Goal: Task Accomplishment & Management: Complete application form

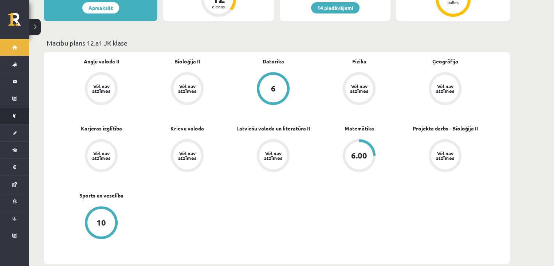
scroll to position [109, 0]
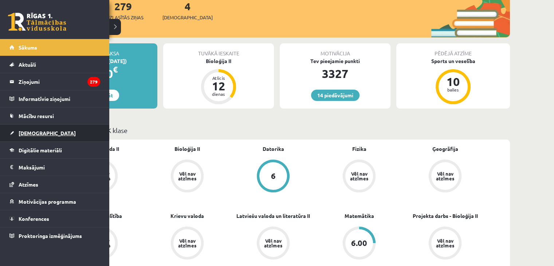
click at [39, 130] on span "[DEMOGRAPHIC_DATA]" at bounding box center [47, 133] width 57 height 7
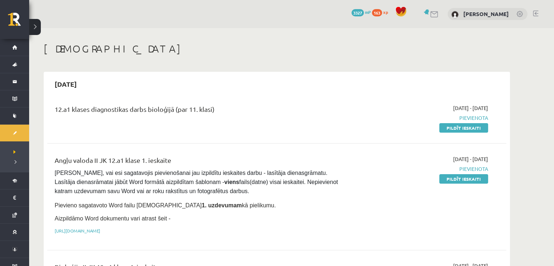
drag, startPoint x: 467, startPoint y: 127, endPoint x: 317, endPoint y: 40, distance: 173.7
click at [467, 127] on link "Pildīt ieskaiti" at bounding box center [463, 127] width 49 height 9
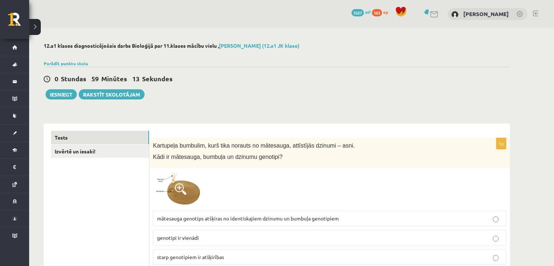
scroll to position [73, 0]
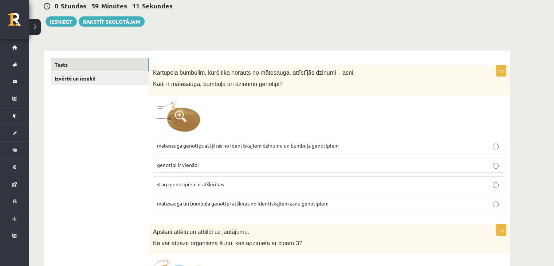
click at [178, 116] on span at bounding box center [181, 116] width 12 height 12
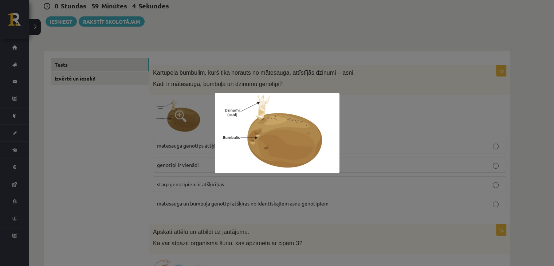
click at [337, 125] on img at bounding box center [277, 133] width 124 height 80
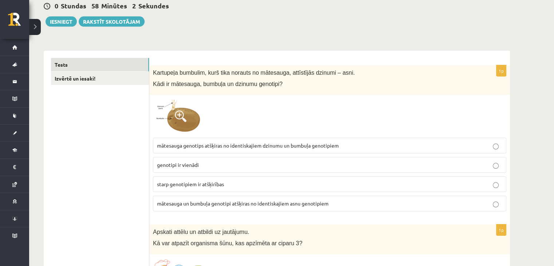
click at [164, 123] on img at bounding box center [180, 116] width 55 height 35
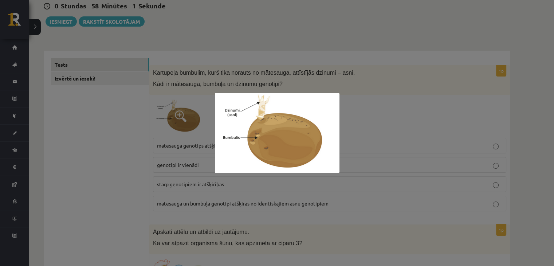
click at [314, 124] on img at bounding box center [277, 133] width 124 height 80
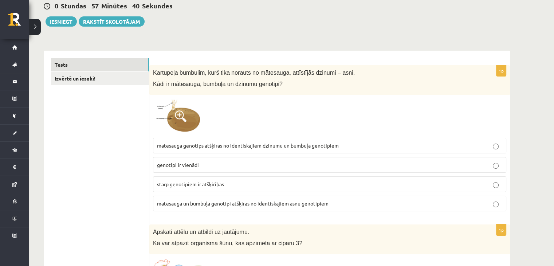
drag, startPoint x: 203, startPoint y: 165, endPoint x: 264, endPoint y: 177, distance: 62.2
click at [204, 167] on p "genotipi ir vienādi" at bounding box center [329, 165] width 345 height 8
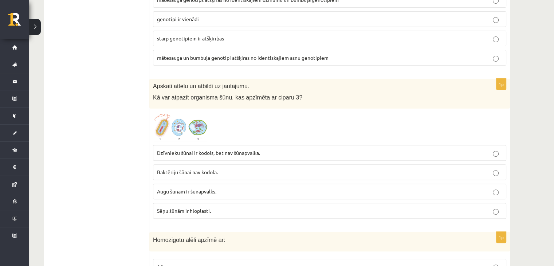
scroll to position [255, 0]
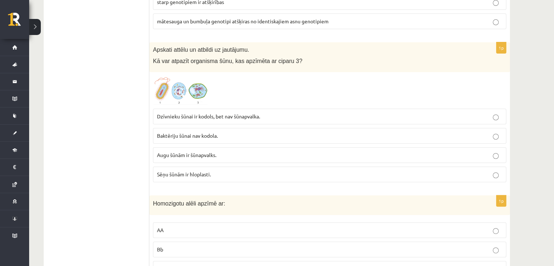
click at [179, 94] on span at bounding box center [181, 93] width 12 height 12
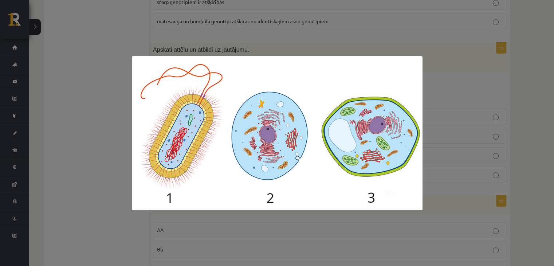
click at [442, 80] on div at bounding box center [277, 133] width 554 height 266
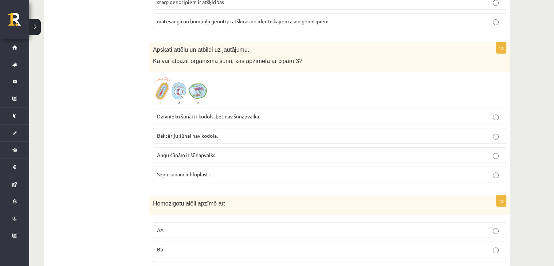
click at [187, 96] on img at bounding box center [180, 90] width 55 height 29
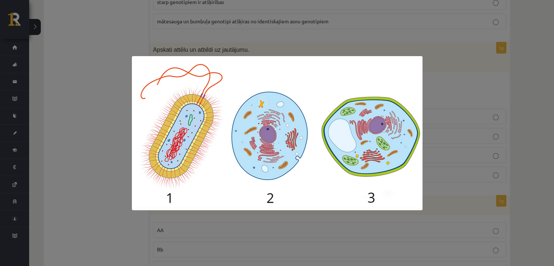
click at [440, 103] on div at bounding box center [277, 133] width 554 height 266
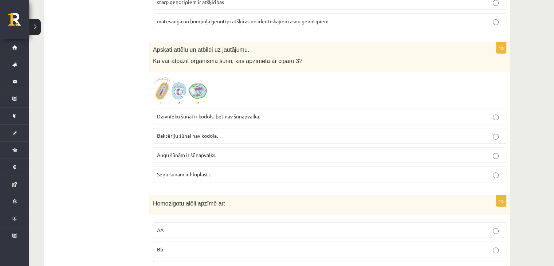
click at [185, 95] on span at bounding box center [181, 93] width 12 height 12
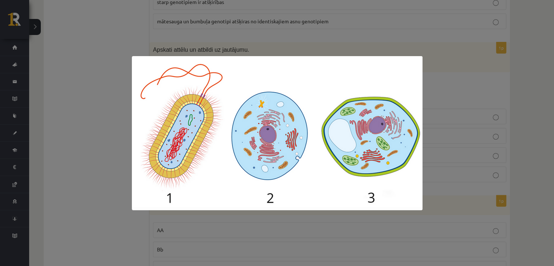
click at [432, 105] on div at bounding box center [277, 133] width 554 height 266
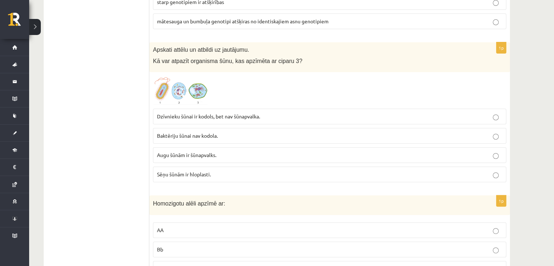
click at [195, 98] on img at bounding box center [180, 90] width 55 height 29
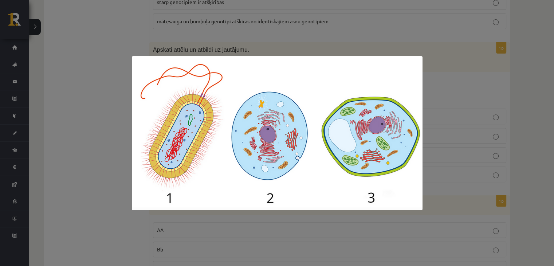
click at [404, 75] on img at bounding box center [277, 133] width 290 height 154
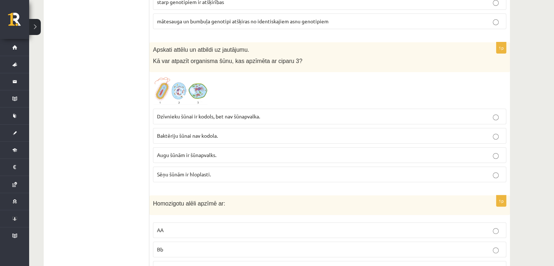
click at [184, 95] on span at bounding box center [181, 93] width 12 height 12
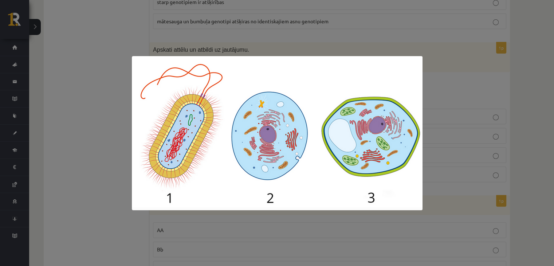
click at [434, 101] on div at bounding box center [277, 133] width 554 height 266
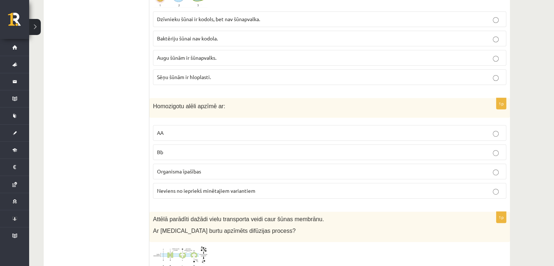
scroll to position [364, 0]
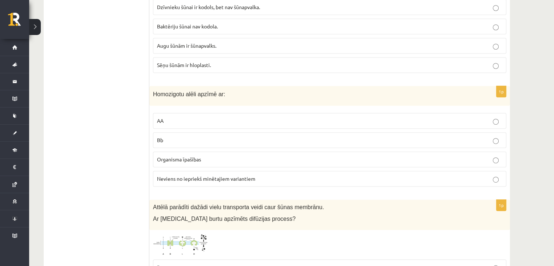
click at [488, 117] on p "AA" at bounding box center [329, 121] width 345 height 8
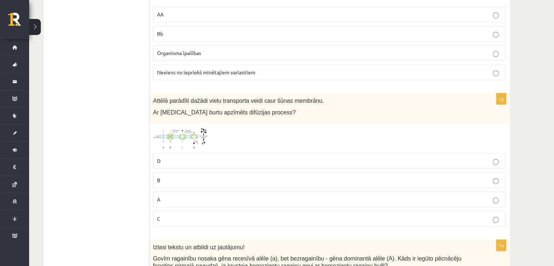
scroll to position [510, 0]
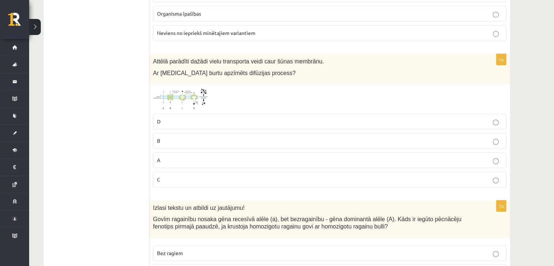
click at [183, 92] on img at bounding box center [180, 99] width 55 height 22
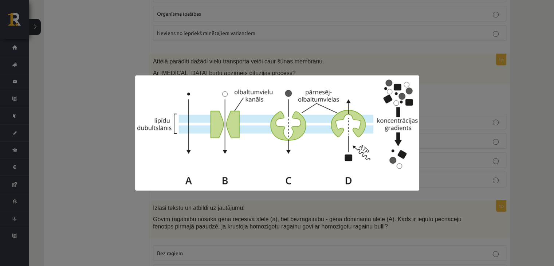
click at [441, 99] on div at bounding box center [277, 133] width 554 height 266
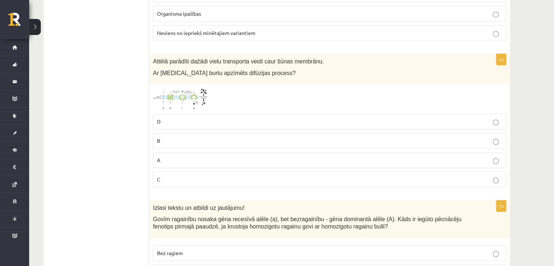
click at [160, 124] on label "D" at bounding box center [329, 122] width 353 height 16
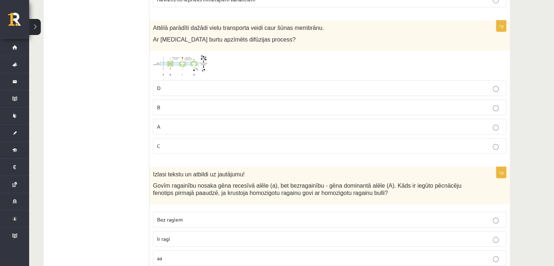
scroll to position [619, 0]
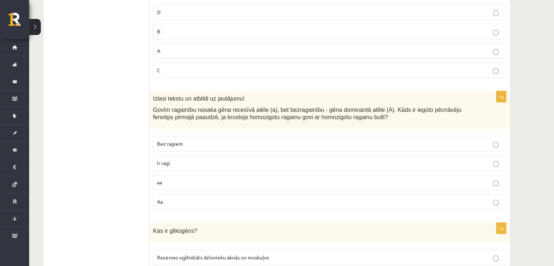
click at [488, 178] on p "aa" at bounding box center [329, 182] width 345 height 8
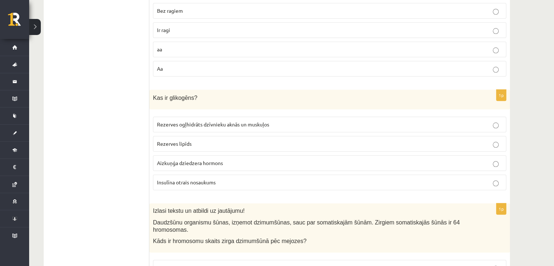
scroll to position [764, 0]
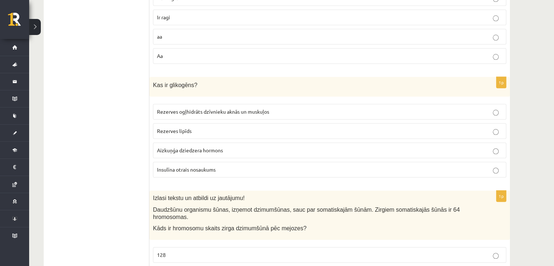
click at [498, 108] on p "Rezerves ogļhidrāts dzīvnieku aknās un muskuļos" at bounding box center [329, 112] width 345 height 8
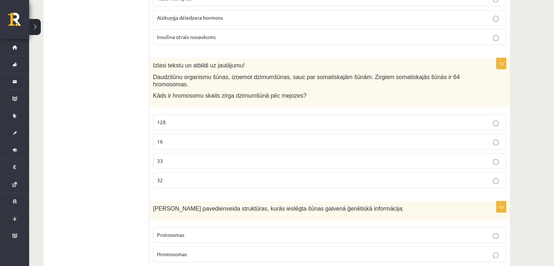
scroll to position [910, 0]
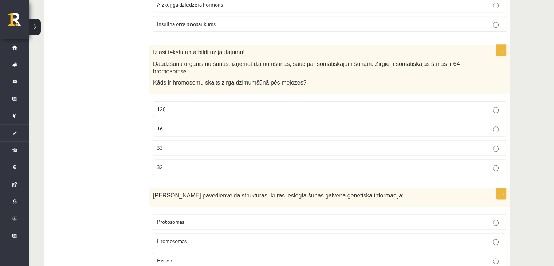
click at [182, 163] on p "32" at bounding box center [329, 167] width 345 height 8
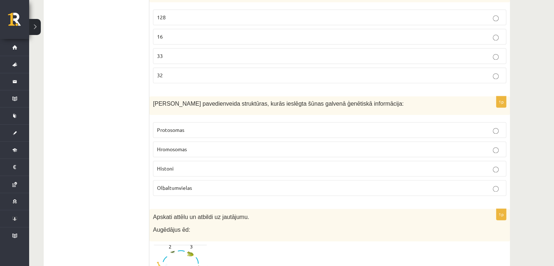
scroll to position [1019, 0]
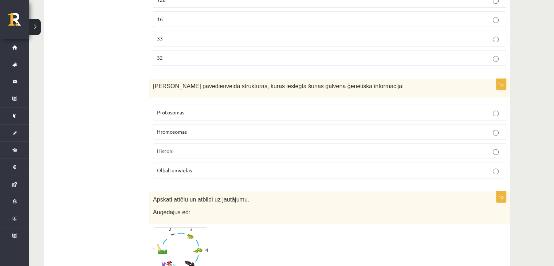
click at [225, 147] on p "Histoni" at bounding box center [329, 151] width 345 height 8
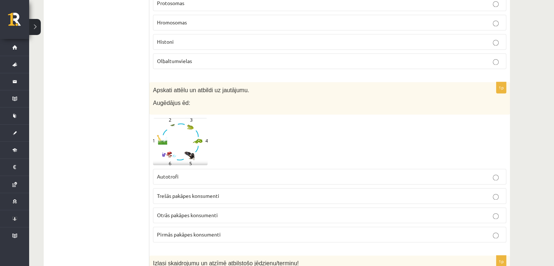
scroll to position [1165, 0]
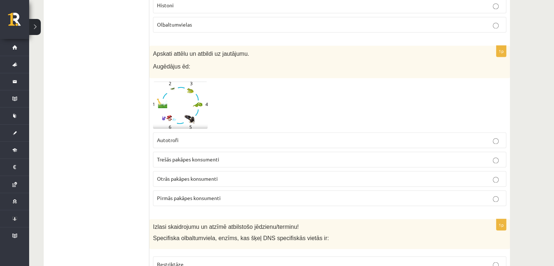
click at [186, 96] on img at bounding box center [180, 105] width 55 height 47
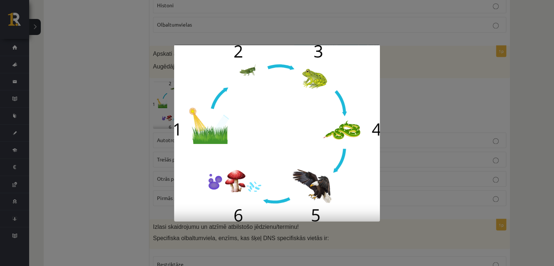
click at [457, 82] on div at bounding box center [277, 133] width 554 height 266
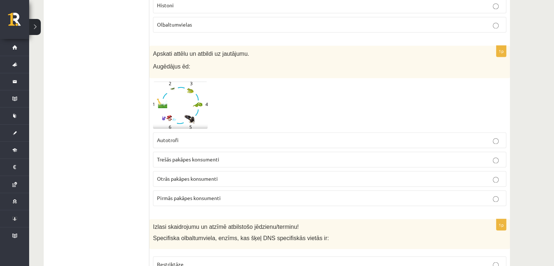
click at [181, 103] on img at bounding box center [180, 105] width 55 height 47
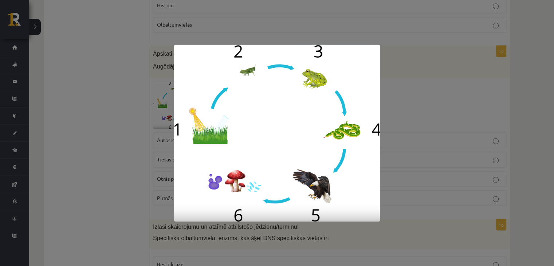
click at [413, 74] on div at bounding box center [277, 133] width 554 height 266
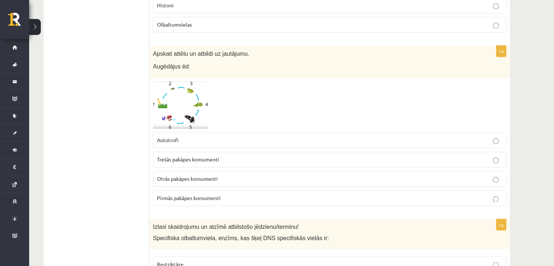
click at [213, 175] on p "Otrās pakāpes konsumenti" at bounding box center [329, 179] width 345 height 8
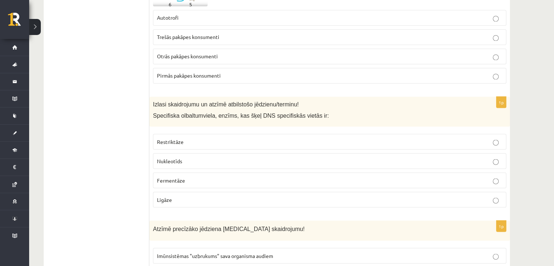
scroll to position [1310, 0]
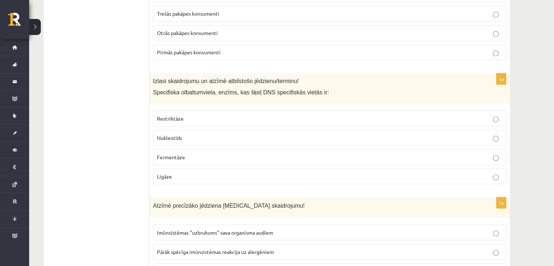
click at [173, 115] on span "Restriktāze" at bounding box center [170, 118] width 27 height 7
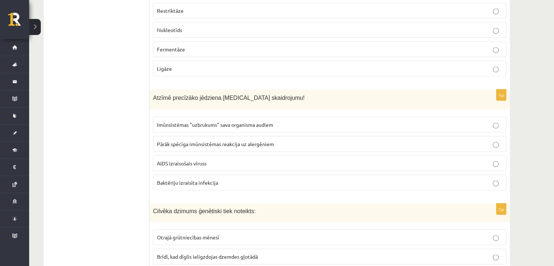
scroll to position [1419, 0]
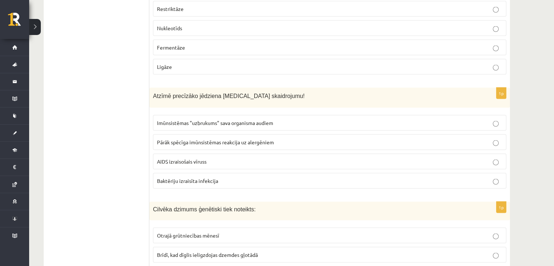
click at [182, 158] on p "AIDS izraisošais vīruss" at bounding box center [329, 162] width 345 height 8
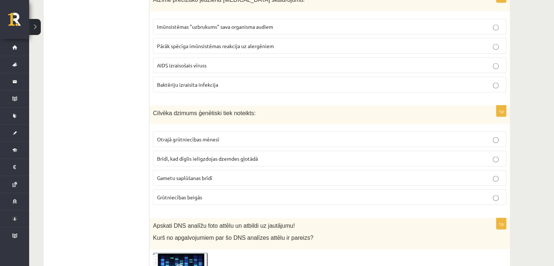
scroll to position [1529, 0]
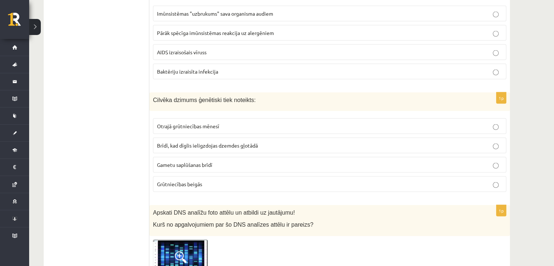
click at [199, 123] on span "Otrajā grūtniecības mēnesī" at bounding box center [188, 126] width 62 height 7
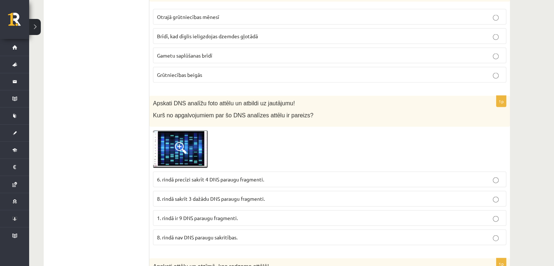
scroll to position [1674, 0]
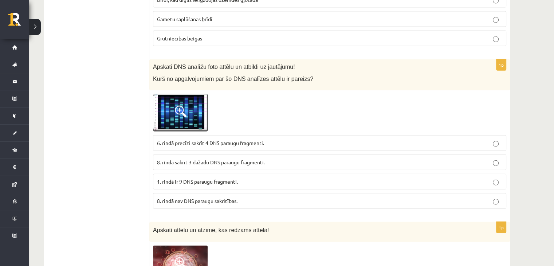
click at [179, 94] on img at bounding box center [180, 113] width 55 height 38
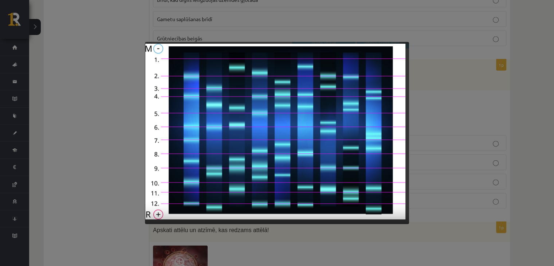
click at [435, 108] on div at bounding box center [277, 133] width 554 height 266
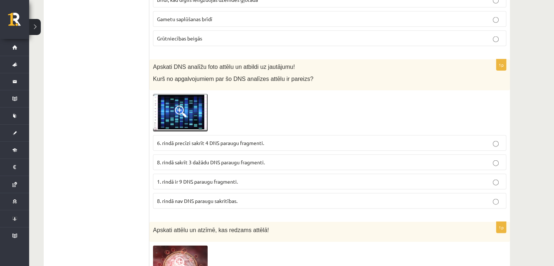
click at [181, 106] on span at bounding box center [181, 112] width 12 height 12
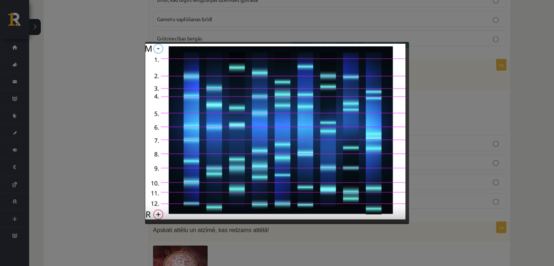
click at [421, 126] on div at bounding box center [277, 133] width 554 height 266
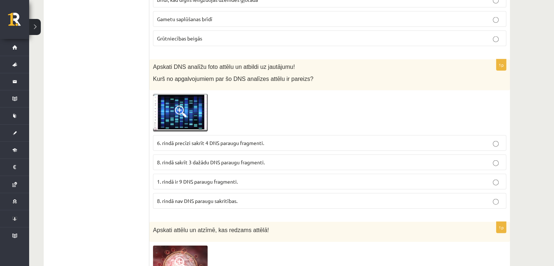
click at [191, 110] on img at bounding box center [180, 113] width 55 height 38
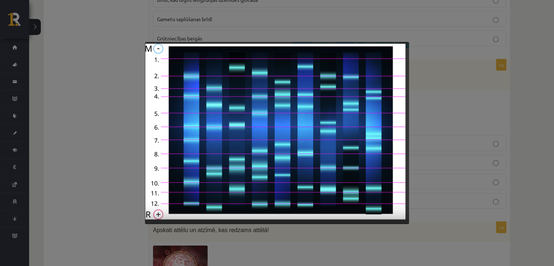
click at [384, 151] on img at bounding box center [276, 133] width 263 height 182
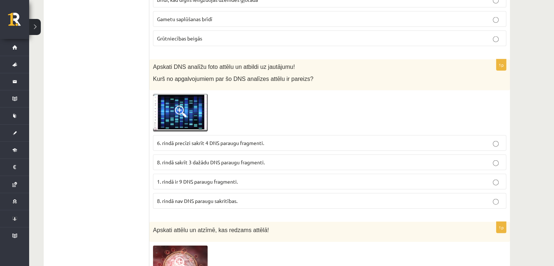
click at [179, 106] on span at bounding box center [181, 112] width 12 height 12
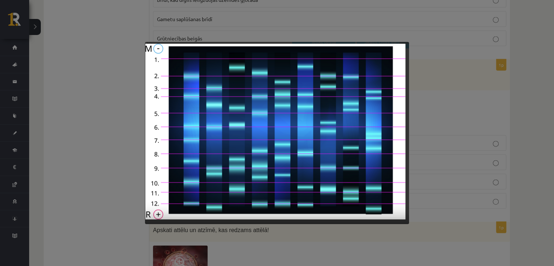
click at [419, 121] on div at bounding box center [277, 133] width 554 height 266
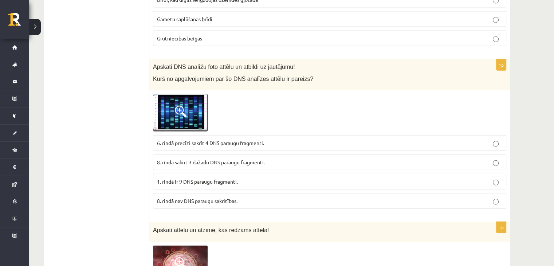
click at [178, 115] on img at bounding box center [180, 113] width 55 height 38
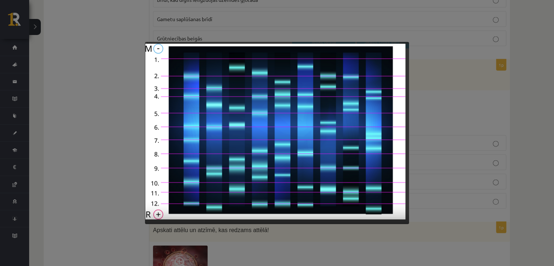
drag, startPoint x: 459, startPoint y: 144, endPoint x: 452, endPoint y: 146, distance: 6.3
click at [459, 144] on div at bounding box center [277, 133] width 554 height 266
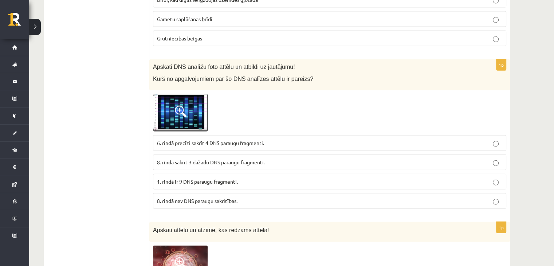
click at [179, 197] on span "8. rindā nav DNS paraugu sakritības." at bounding box center [197, 200] width 80 height 7
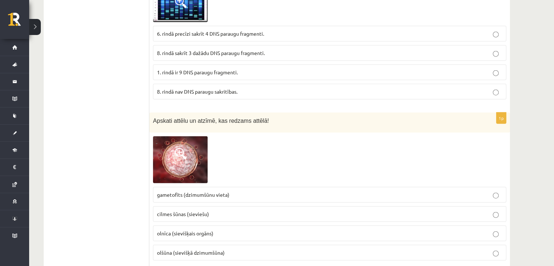
scroll to position [1820, 0]
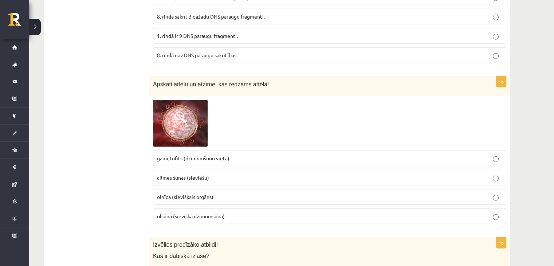
click at [178, 111] on span at bounding box center [181, 117] width 12 height 12
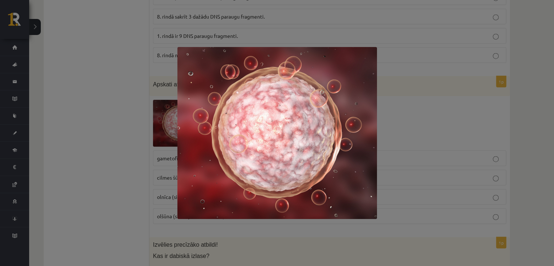
click at [393, 120] on div at bounding box center [277, 133] width 554 height 266
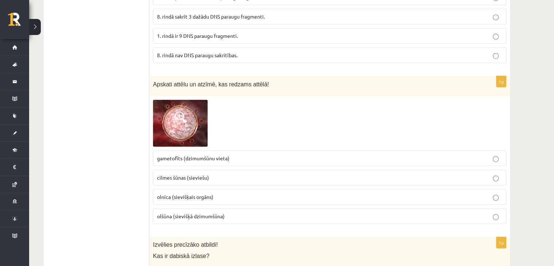
click at [175, 213] on span "olšūna (sievišķā dzimumšūna)" at bounding box center [191, 216] width 68 height 7
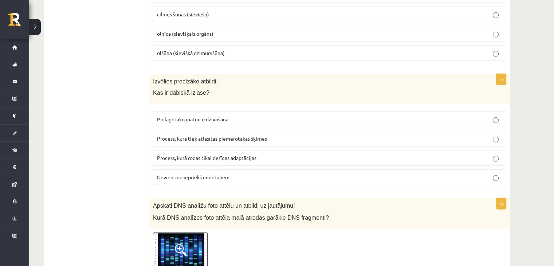
scroll to position [1965, 0]
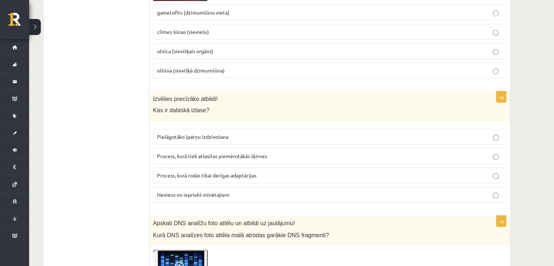
click at [236, 133] on p "Pielāgotāko īpatņu izdzīvošana" at bounding box center [329, 137] width 345 height 8
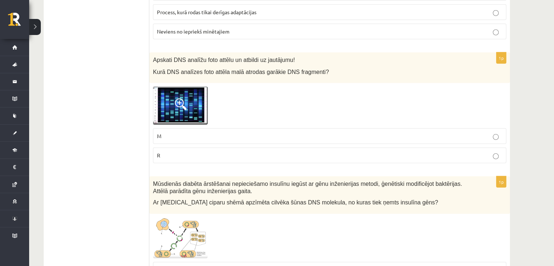
scroll to position [2111, 0]
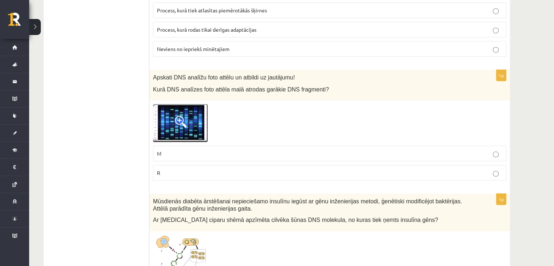
click at [181, 104] on img at bounding box center [180, 123] width 55 height 38
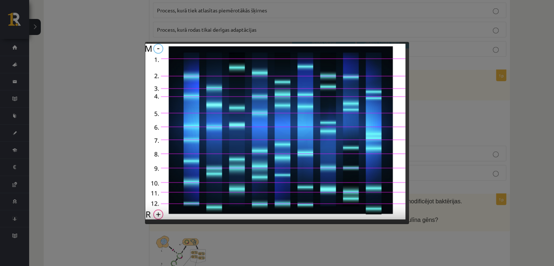
click at [425, 86] on div at bounding box center [277, 133] width 554 height 266
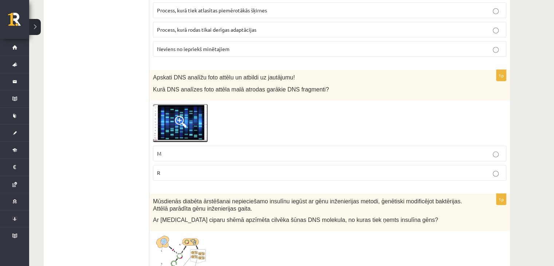
click at [169, 150] on p "M" at bounding box center [329, 154] width 345 height 8
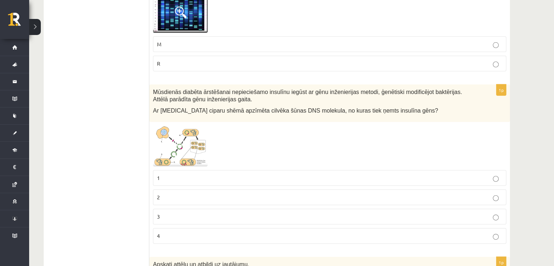
scroll to position [2256, 0]
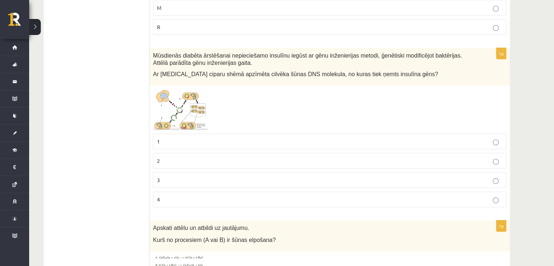
click at [175, 101] on span at bounding box center [181, 107] width 12 height 12
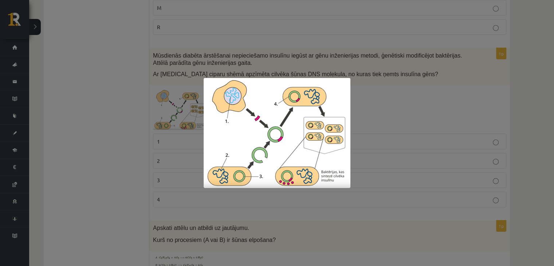
click at [339, 127] on img at bounding box center [276, 133] width 147 height 110
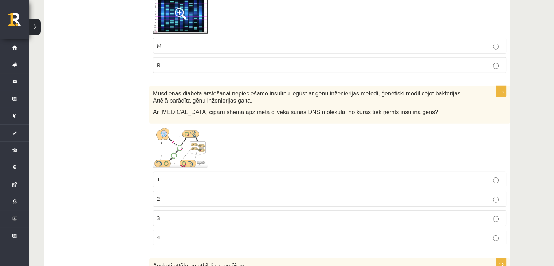
scroll to position [2264, 0]
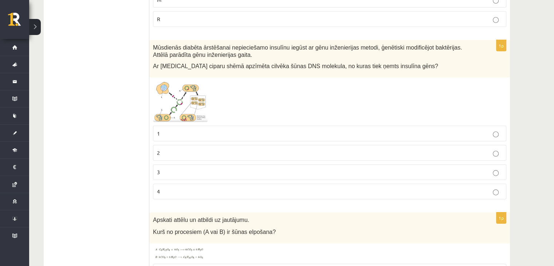
click at [166, 90] on img at bounding box center [180, 101] width 55 height 41
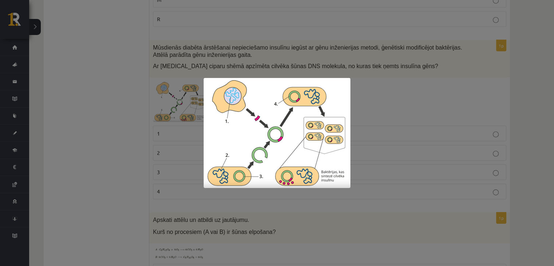
click at [409, 83] on div at bounding box center [277, 133] width 554 height 266
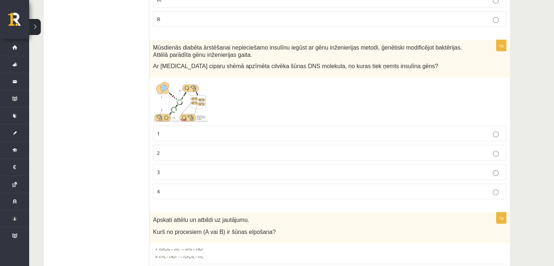
click at [477, 130] on p "1" at bounding box center [329, 134] width 345 height 8
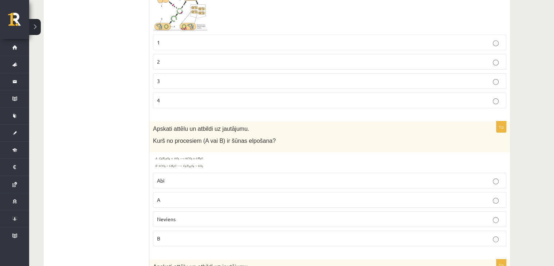
scroll to position [2374, 0]
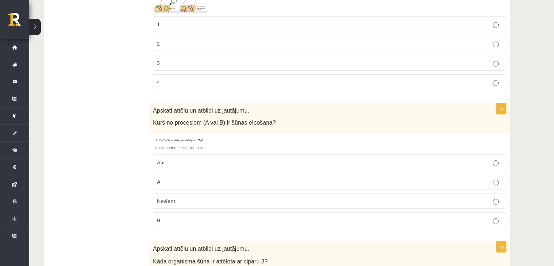
click at [195, 138] on img at bounding box center [180, 144] width 55 height 13
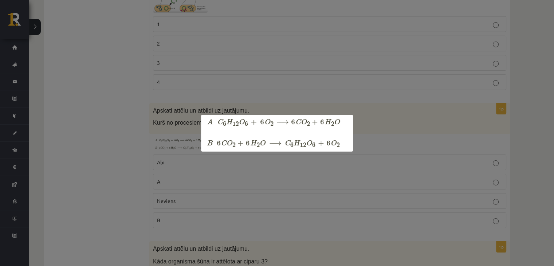
click at [345, 45] on div at bounding box center [277, 133] width 554 height 266
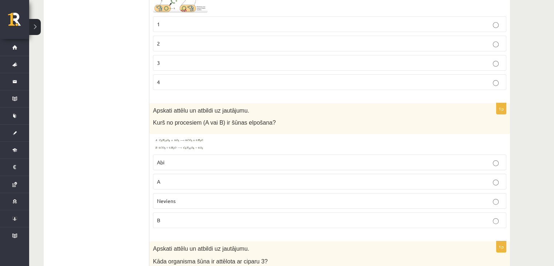
click at [386, 216] on p "B" at bounding box center [329, 220] width 345 height 8
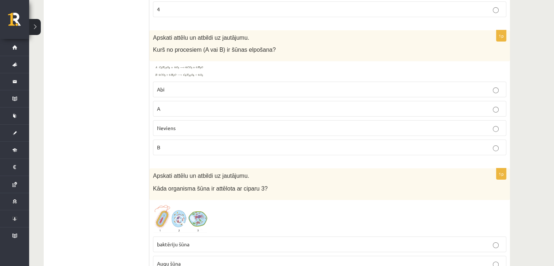
scroll to position [2519, 0]
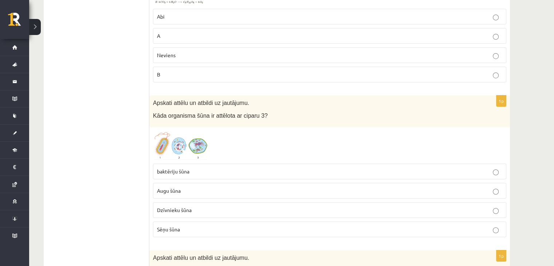
click at [181, 142] on span at bounding box center [181, 148] width 12 height 12
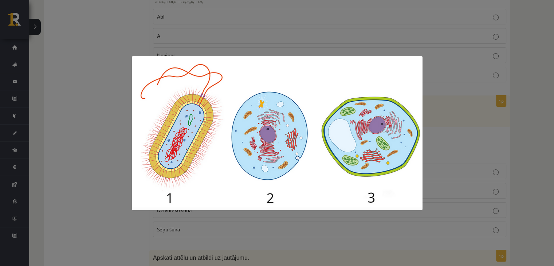
click at [438, 118] on div at bounding box center [277, 133] width 554 height 266
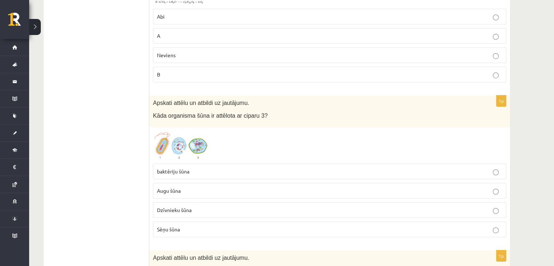
click at [191, 138] on img at bounding box center [180, 145] width 55 height 29
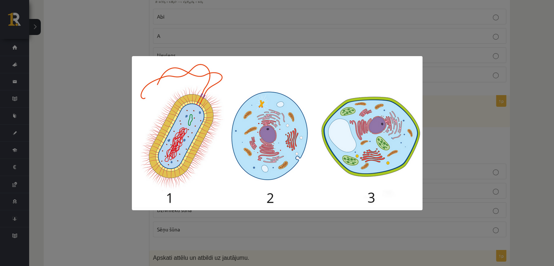
click at [429, 129] on div at bounding box center [277, 133] width 554 height 266
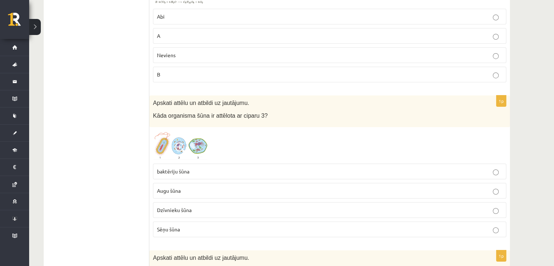
click at [179, 183] on label "Augu šūna" at bounding box center [329, 191] width 353 height 16
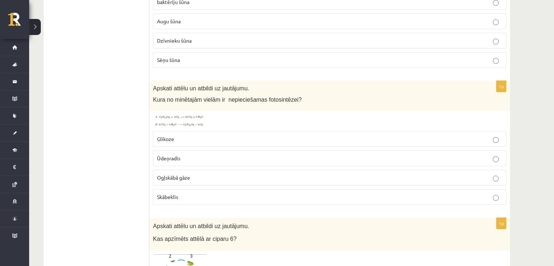
scroll to position [2701, 0]
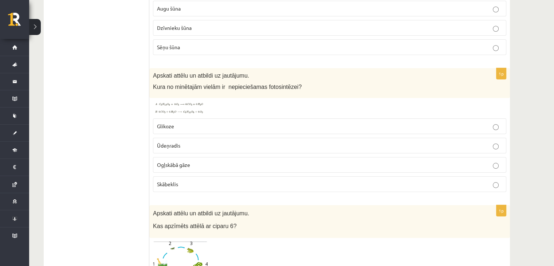
click at [180, 102] on img at bounding box center [180, 108] width 55 height 13
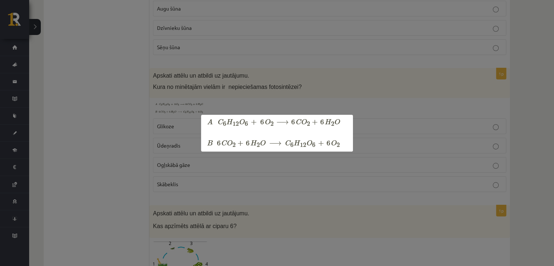
click at [261, 88] on div at bounding box center [277, 133] width 554 height 266
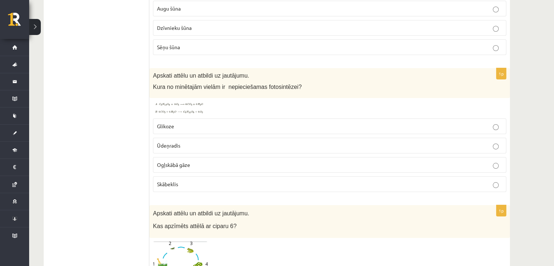
click at [183, 157] on label "Ogļskābā gāze" at bounding box center [329, 165] width 353 height 16
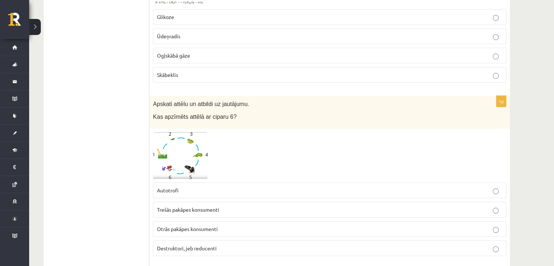
scroll to position [2847, 0]
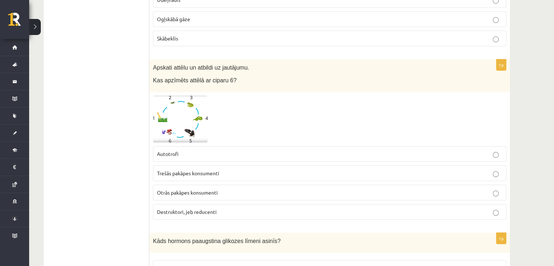
click at [181, 107] on span at bounding box center [181, 113] width 12 height 12
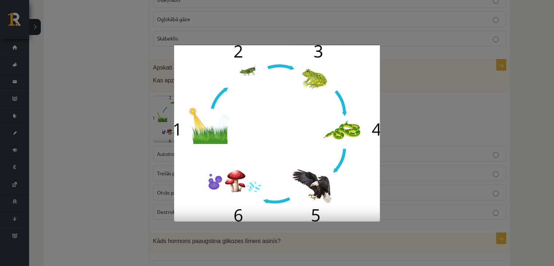
click at [389, 108] on div at bounding box center [277, 133] width 554 height 266
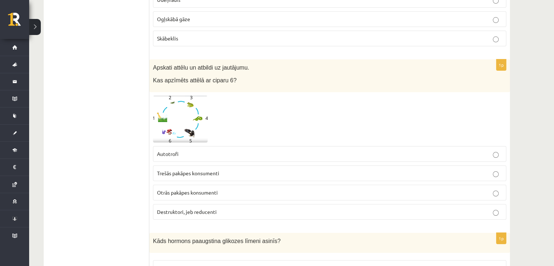
click at [198, 110] on img at bounding box center [180, 119] width 55 height 47
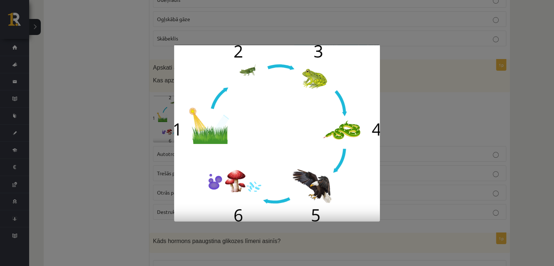
click at [389, 121] on div at bounding box center [277, 133] width 554 height 266
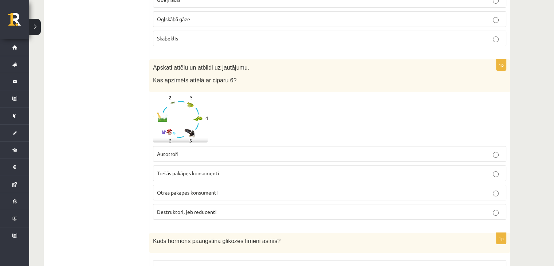
click at [234, 208] on p "Destruktori, jeb reducenti" at bounding box center [329, 212] width 345 height 8
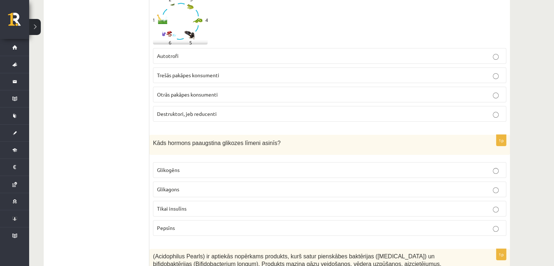
scroll to position [2956, 0]
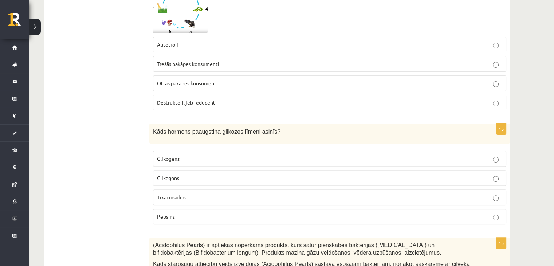
click at [221, 174] on p "Glikagons" at bounding box center [329, 178] width 345 height 8
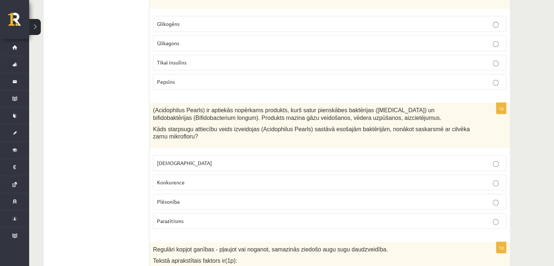
scroll to position [3101, 0]
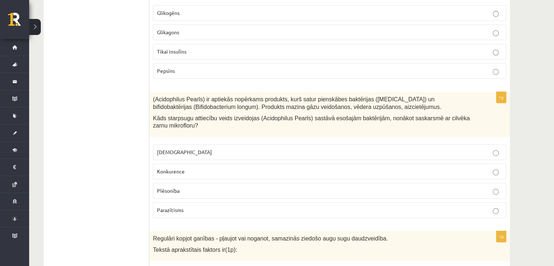
click at [213, 167] on p "Konkurence" at bounding box center [329, 171] width 345 height 8
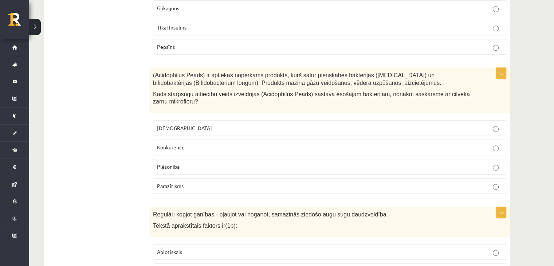
scroll to position [3138, 0]
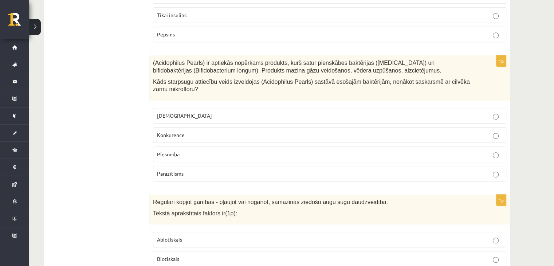
click at [186, 112] on p "Neitrālisms" at bounding box center [329, 116] width 345 height 8
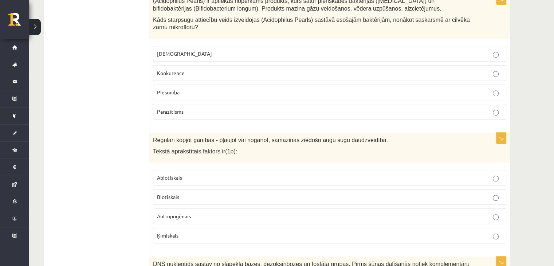
scroll to position [3273, 0]
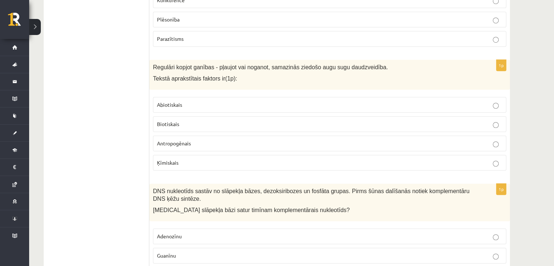
click at [213, 101] on p "Abiotiskais" at bounding box center [329, 105] width 345 height 8
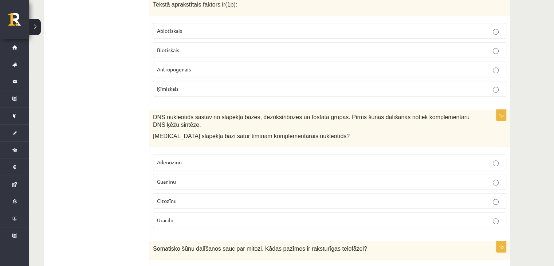
scroll to position [3382, 0]
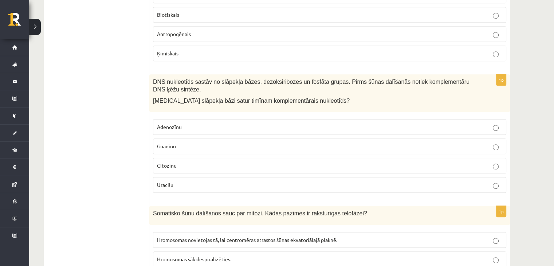
click at [183, 119] on label "Adenozīnu" at bounding box center [329, 127] width 353 height 16
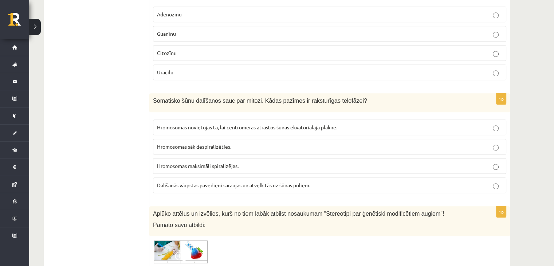
scroll to position [3527, 0]
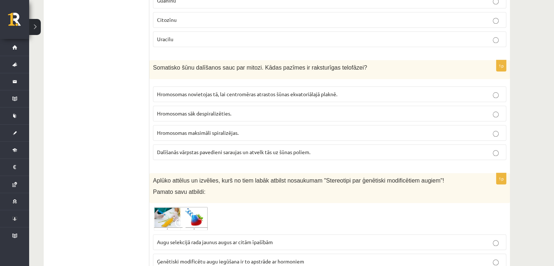
click at [274, 106] on label "Hromosomas sāk despiralizēties." at bounding box center [329, 114] width 353 height 16
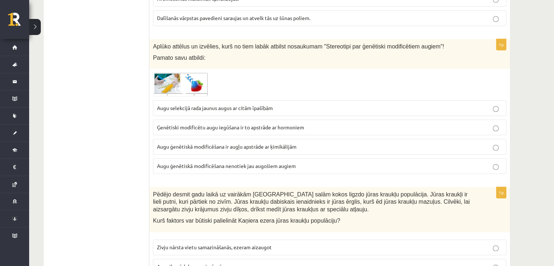
scroll to position [3601, 0]
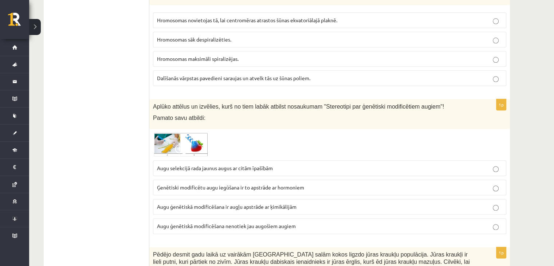
click at [200, 132] on img at bounding box center [180, 144] width 55 height 24
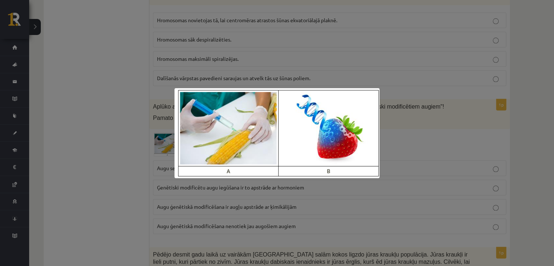
click at [460, 126] on div at bounding box center [277, 133] width 554 height 266
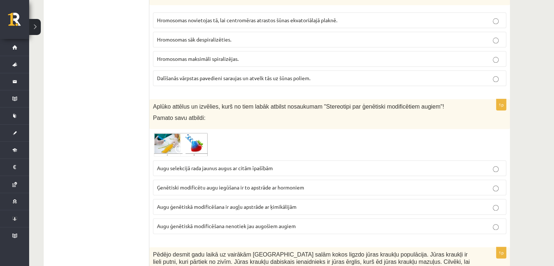
click at [327, 183] on p "Ģenētiski modificētu augu iegūšana ir to apstrāde ar hormoniem" at bounding box center [329, 187] width 345 height 8
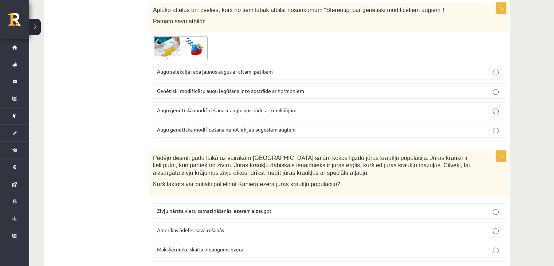
scroll to position [3710, 0]
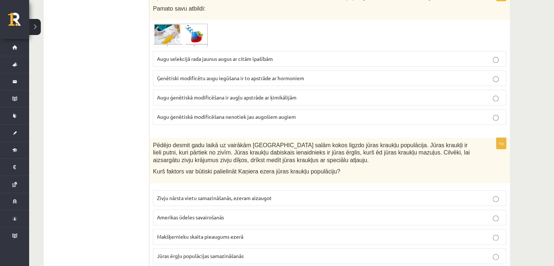
click at [202, 248] on label "Jūras ērgļu populācijas samazināšanās" at bounding box center [329, 256] width 353 height 16
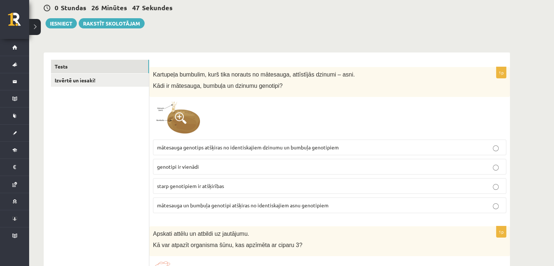
scroll to position [0, 0]
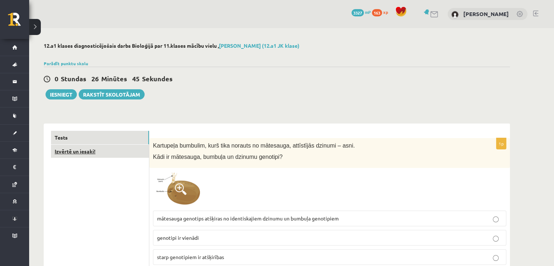
click at [113, 156] on link "Izvērtē un iesaki!" at bounding box center [100, 150] width 98 height 13
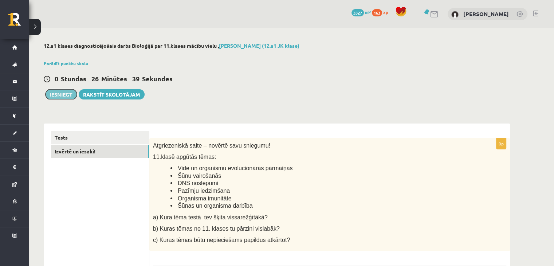
click at [52, 98] on button "Iesniegt" at bounding box center [60, 94] width 31 height 10
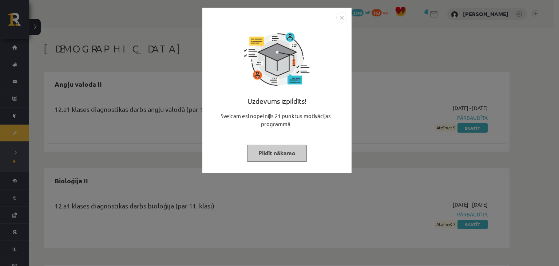
click at [344, 19] on img "Close" at bounding box center [341, 17] width 11 height 11
